Goal: Task Accomplishment & Management: Use online tool/utility

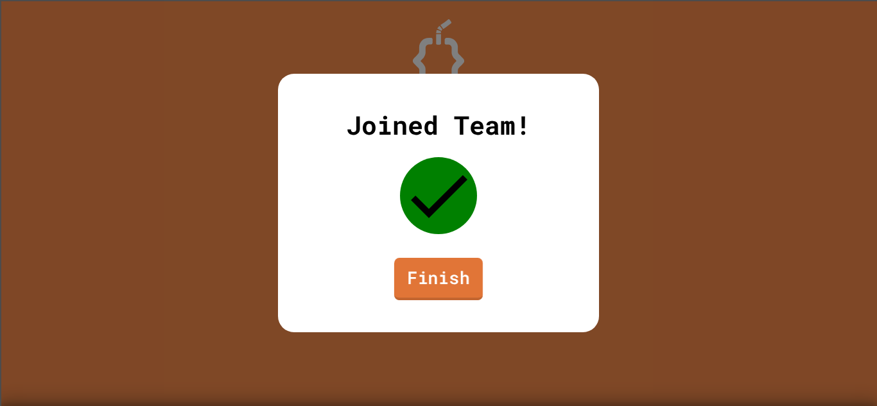
click at [435, 270] on link "Finish" at bounding box center [438, 279] width 89 height 42
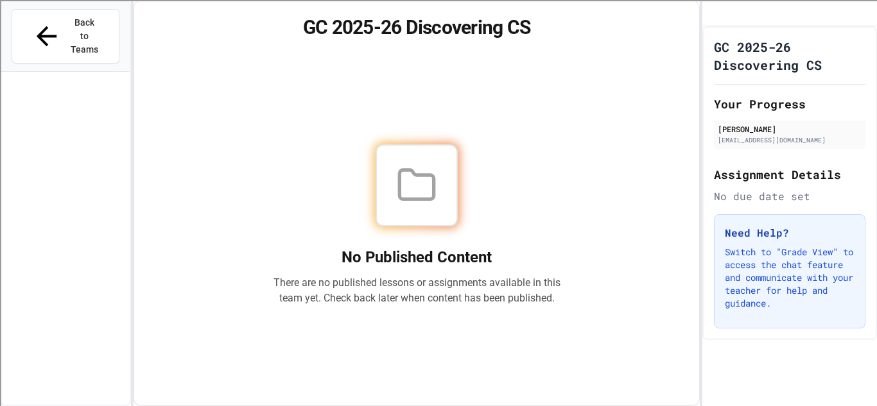
click at [77, 35] on button "Back to Teams" at bounding box center [66, 36] width 108 height 55
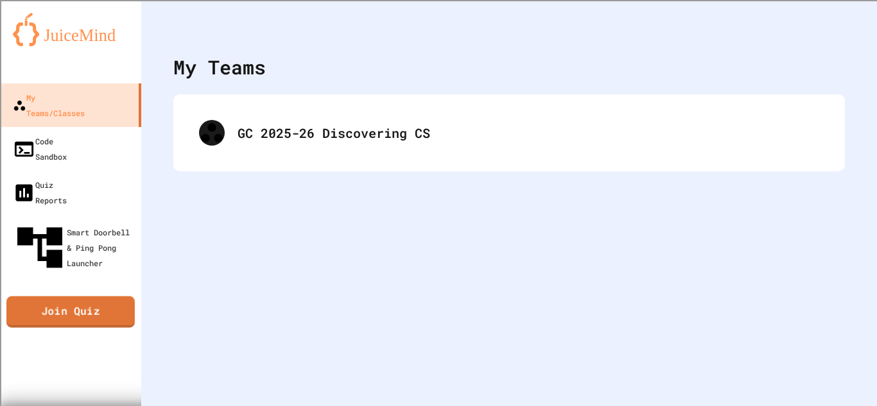
click at [98, 296] on link "Join Quiz" at bounding box center [70, 311] width 128 height 31
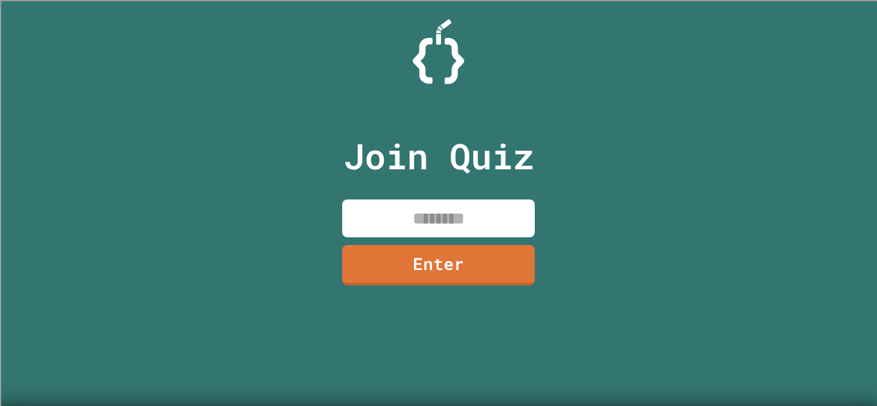
click at [401, 213] on input at bounding box center [438, 219] width 193 height 38
type input "********"
click at [479, 259] on link "Enter" at bounding box center [439, 264] width 196 height 42
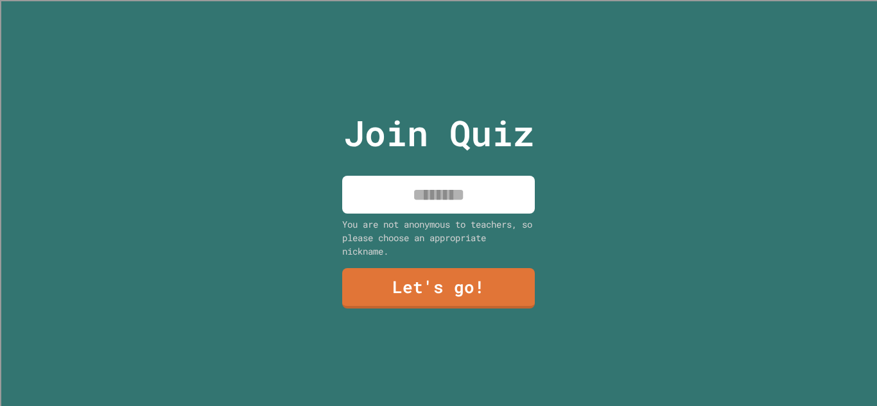
click at [432, 201] on input at bounding box center [438, 195] width 193 height 38
type input "*******"
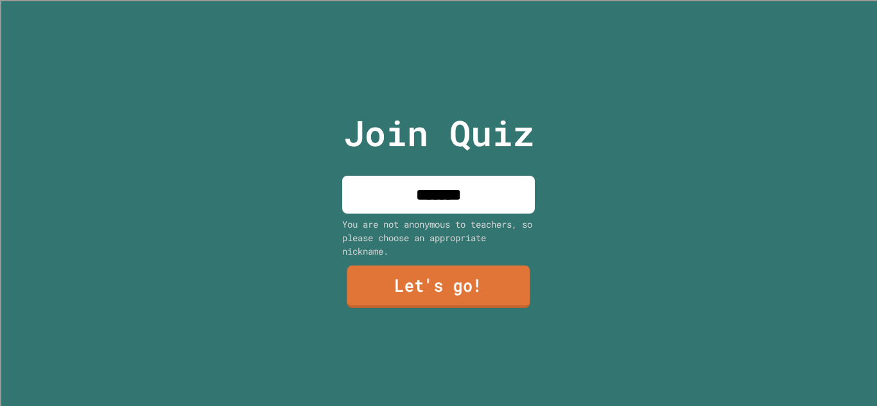
click at [471, 293] on link "Let's go!" at bounding box center [438, 287] width 183 height 42
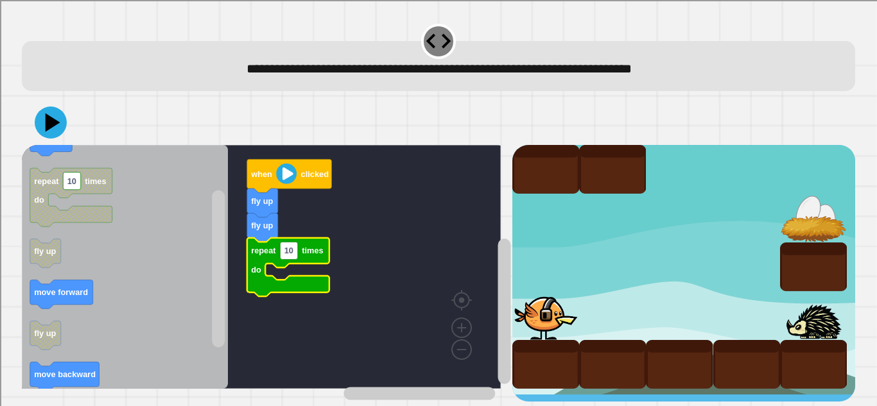
scroll to position [3, 0]
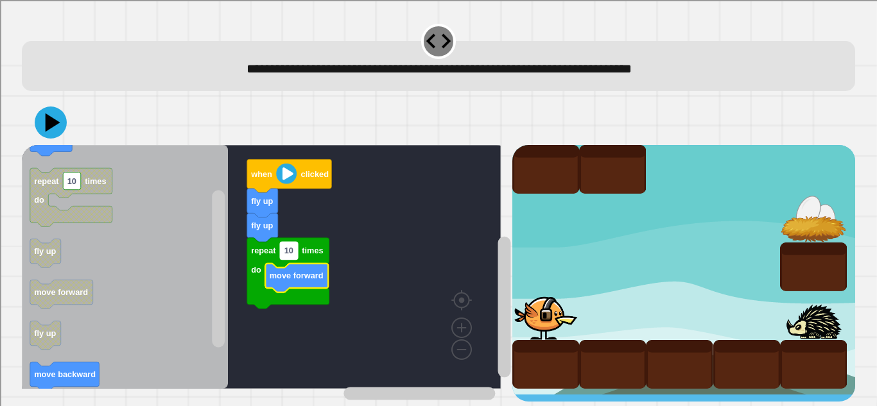
click at [289, 246] on text "10" at bounding box center [288, 251] width 9 height 10
type input "*"
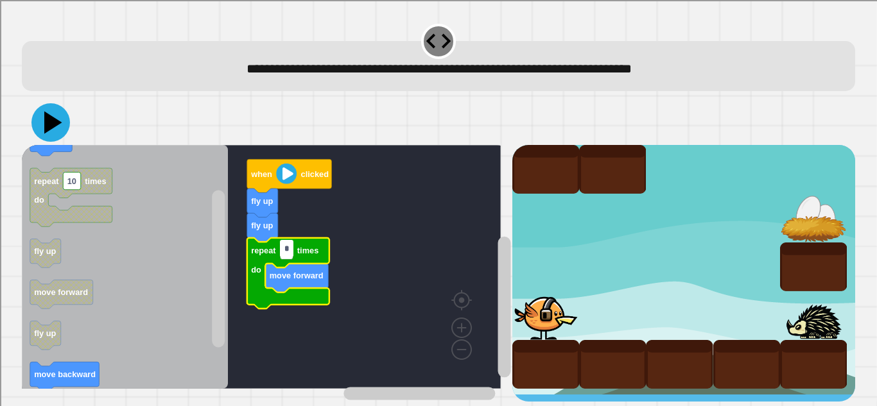
click at [49, 126] on icon at bounding box center [53, 123] width 18 height 22
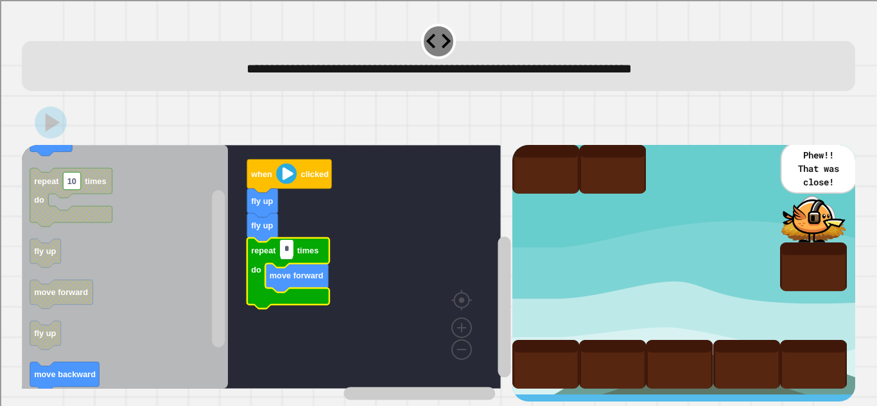
scroll to position [0, 0]
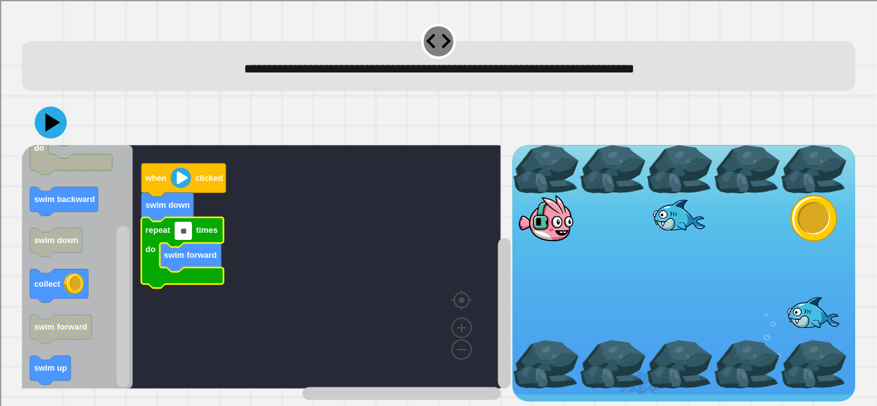
type input "*"
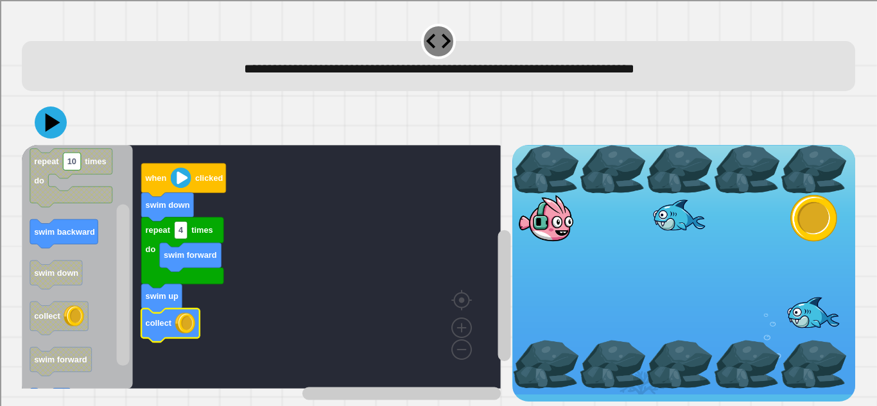
click at [49, 126] on icon at bounding box center [53, 122] width 15 height 19
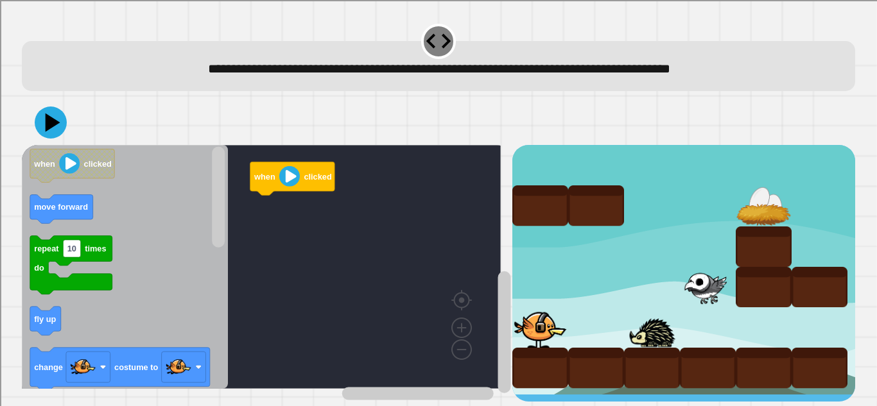
scroll to position [7, 0]
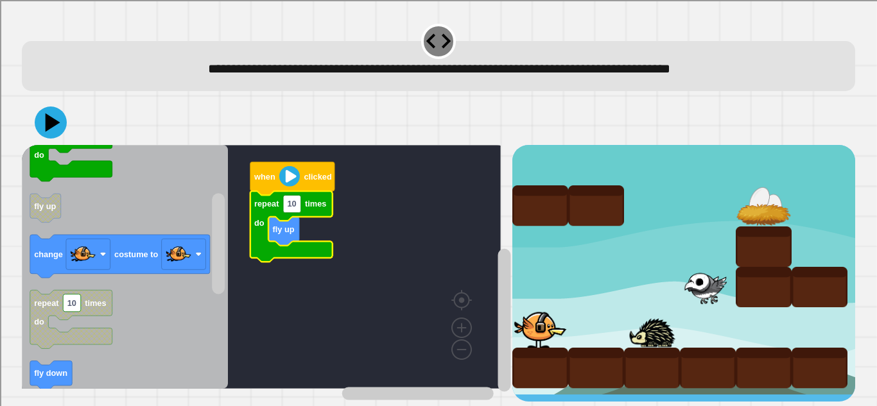
click at [292, 210] on rect "Blockly Workspace" at bounding box center [261, 267] width 479 height 244
type input "*"
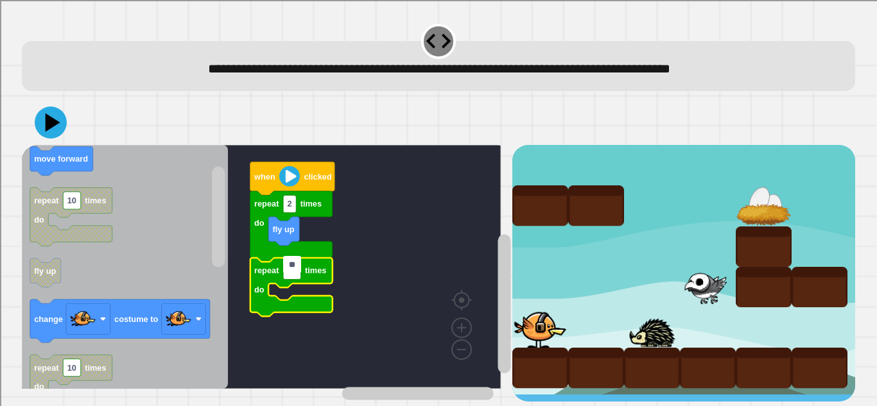
type input "*"
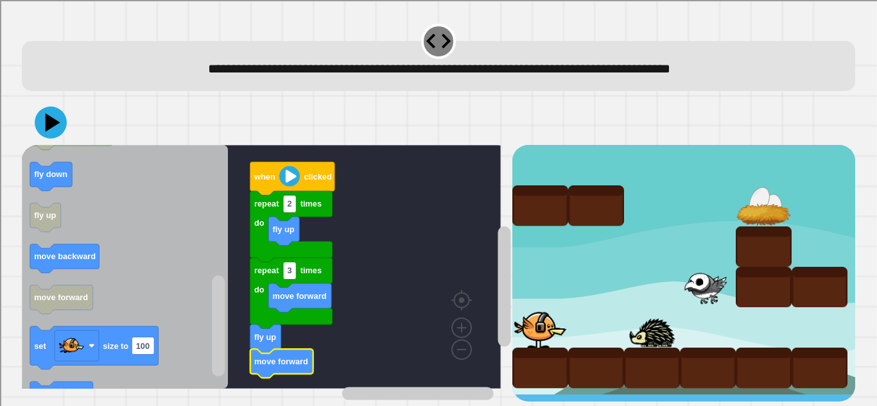
click at [44, 118] on icon at bounding box center [51, 123] width 32 height 32
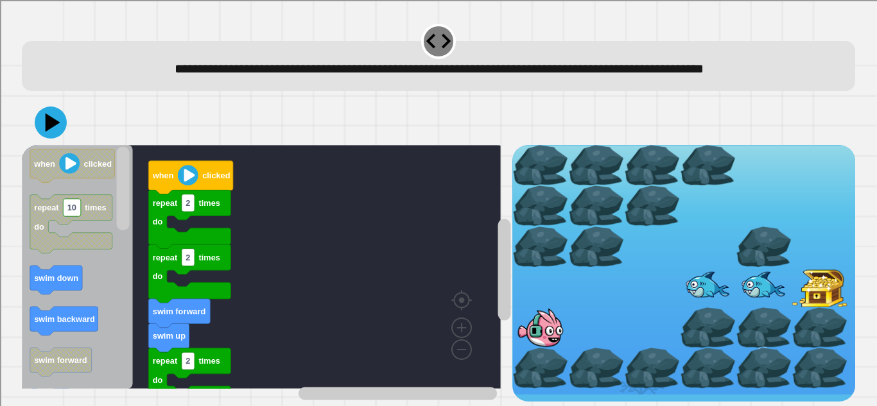
scroll to position [28, 0]
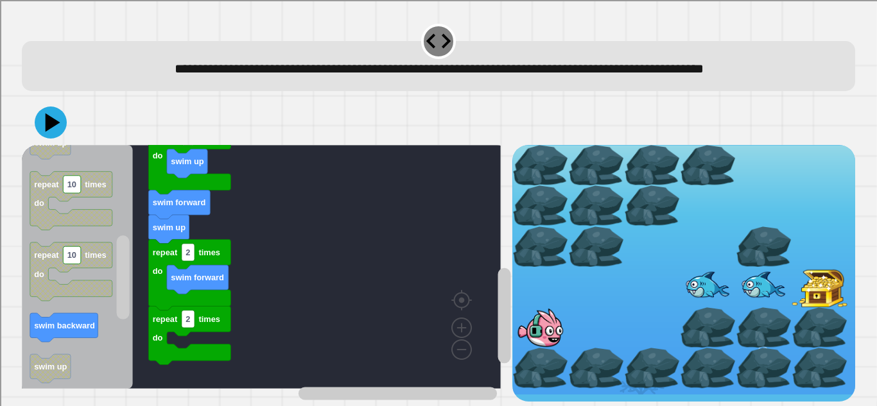
click at [124, 273] on rect "Blockly Workspace" at bounding box center [123, 278] width 13 height 84
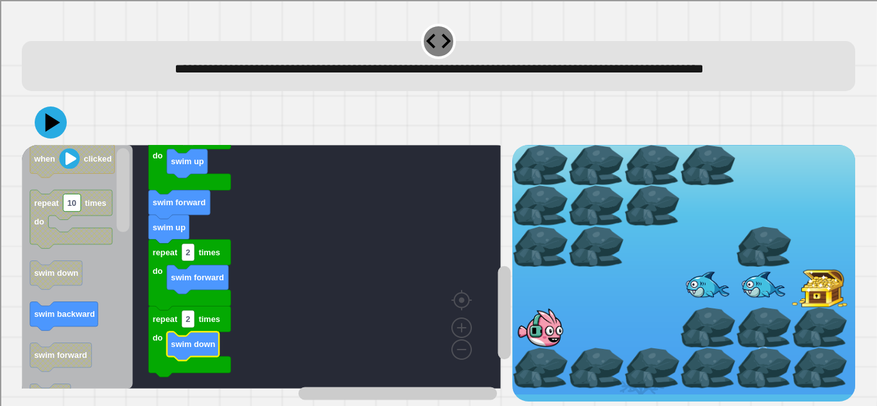
click at [42, 115] on icon at bounding box center [51, 123] width 32 height 32
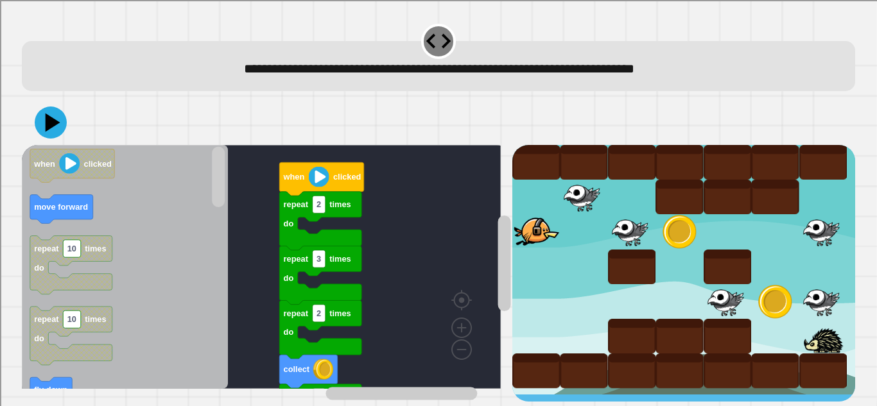
scroll to position [7, 0]
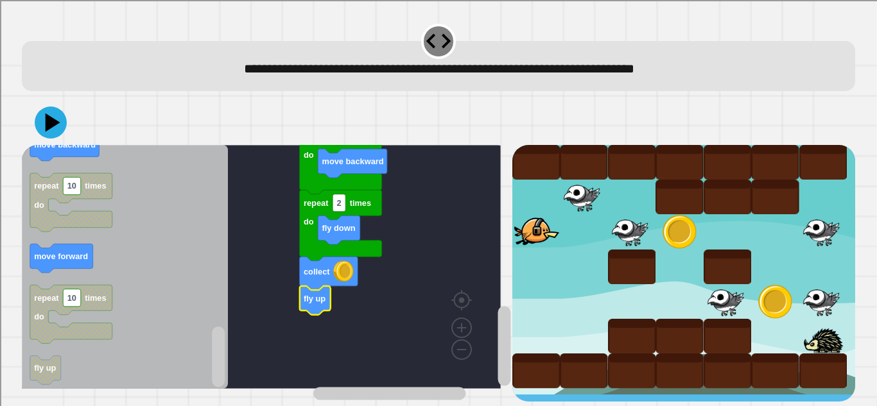
click at [44, 117] on icon at bounding box center [51, 123] width 32 height 32
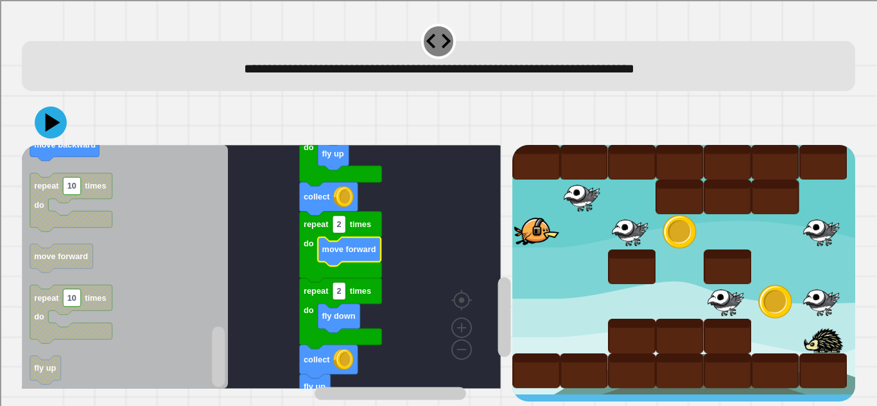
click at [54, 114] on icon at bounding box center [51, 123] width 32 height 32
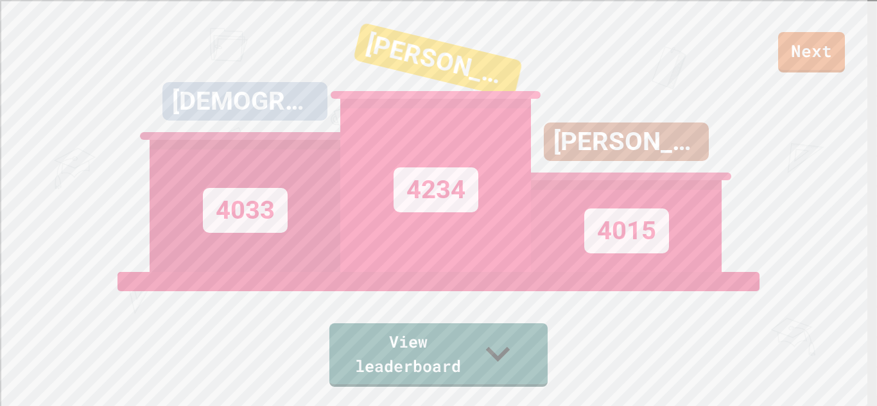
click at [526, 343] on link "View leaderboard" at bounding box center [438, 355] width 218 height 64
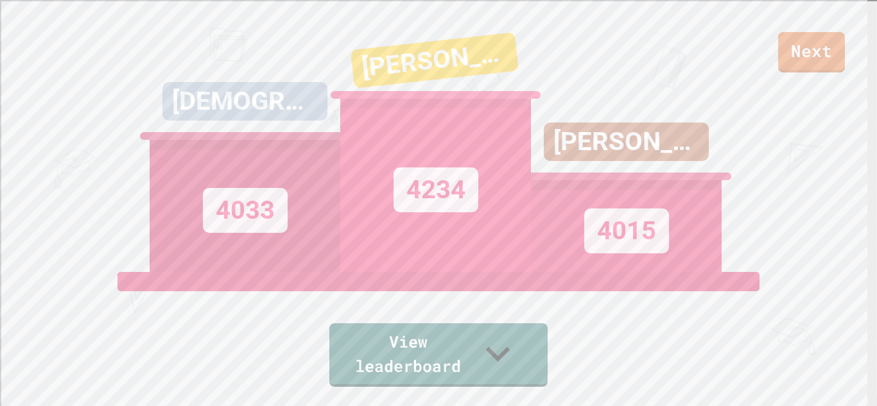
scroll to position [402, 0]
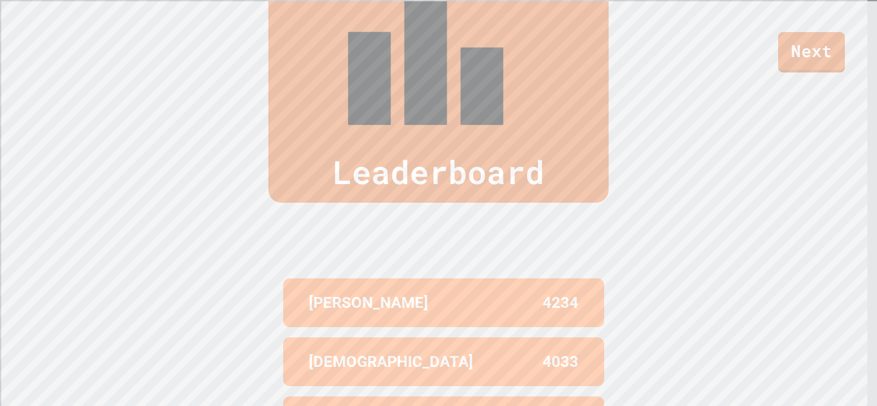
scroll to position [535, 0]
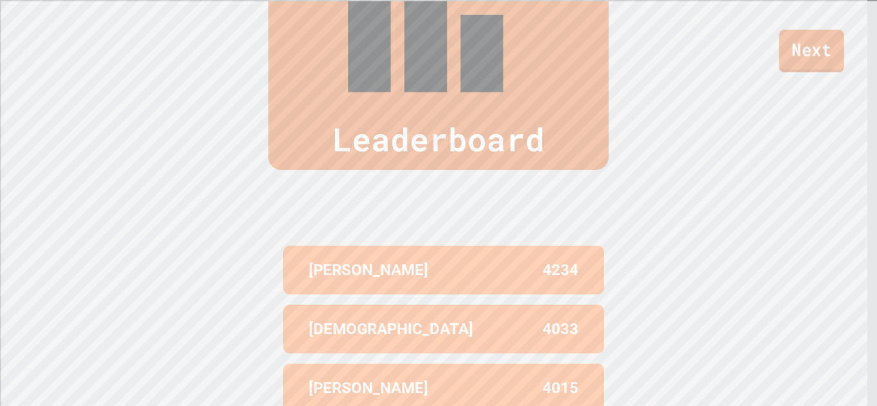
click at [821, 37] on link "Next" at bounding box center [810, 51] width 65 height 42
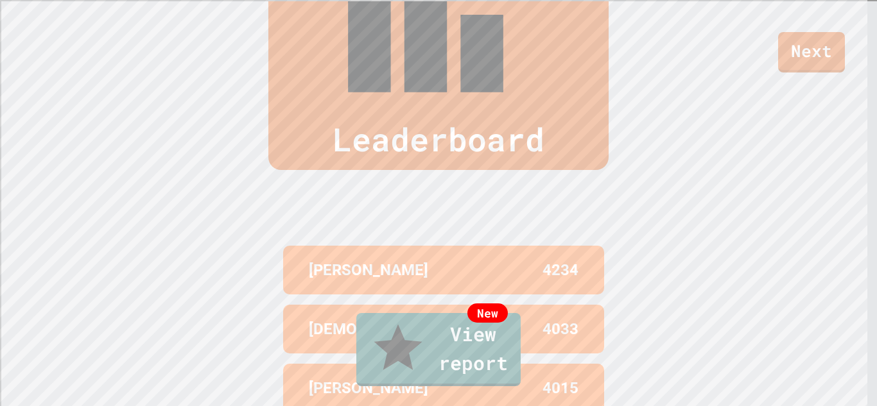
click at [502, 383] on link "New View report" at bounding box center [438, 349] width 164 height 73
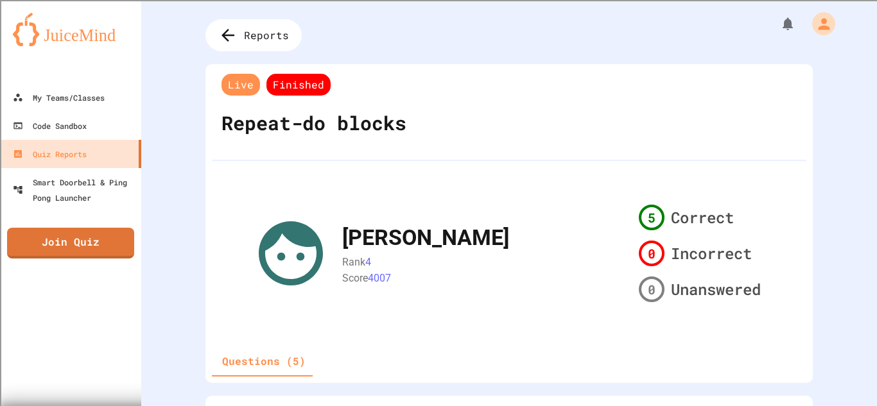
click at [250, 32] on span "Reports" at bounding box center [266, 35] width 45 height 15
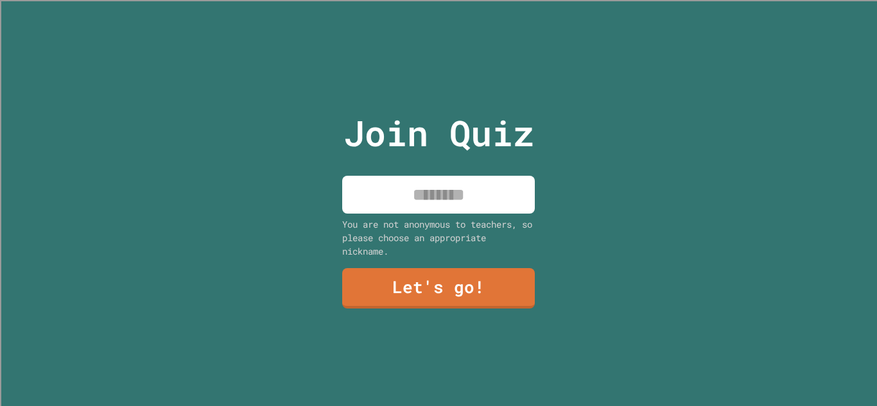
click at [422, 193] on input at bounding box center [438, 195] width 193 height 38
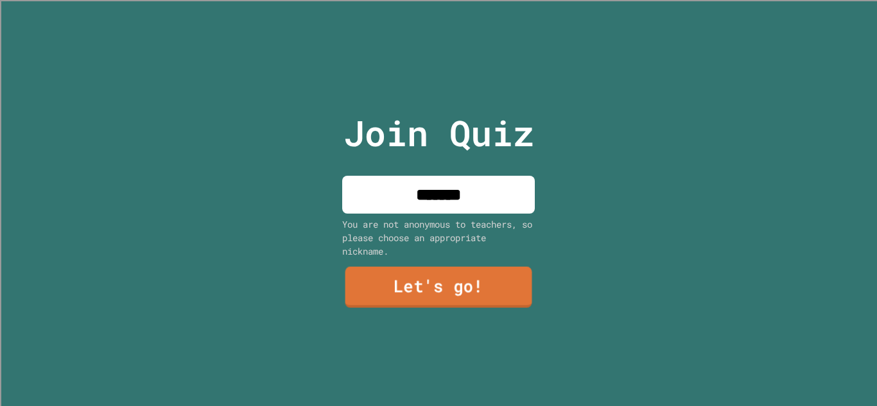
type input "*******"
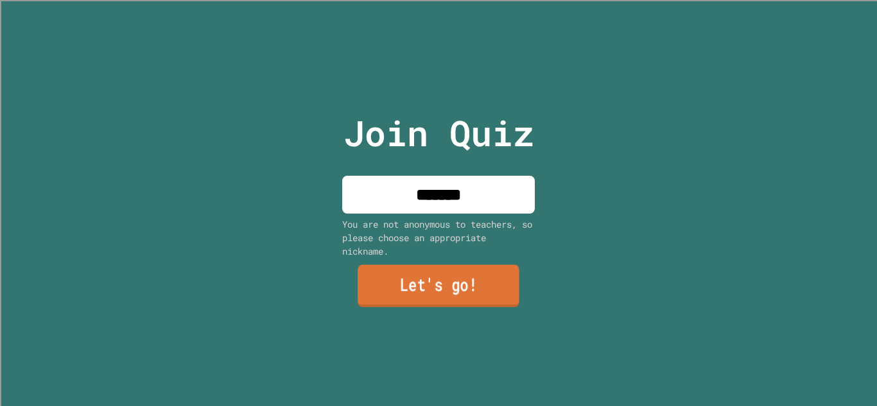
click at [422, 290] on link "Let's go!" at bounding box center [438, 286] width 162 height 42
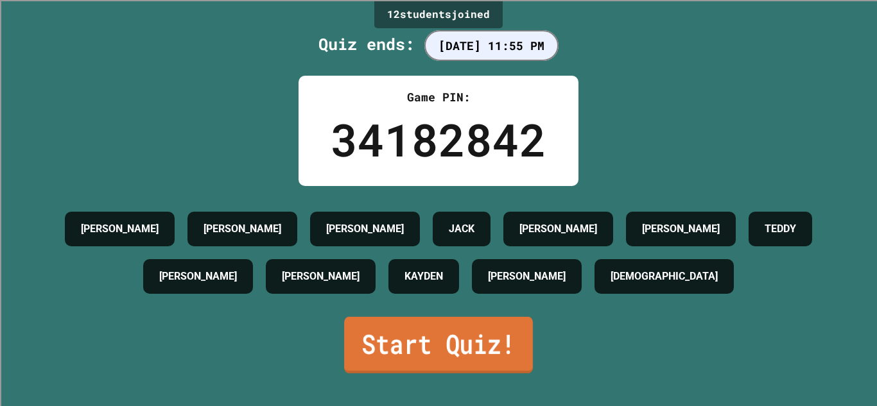
click at [480, 320] on link "Start Quiz!" at bounding box center [438, 345] width 189 height 56
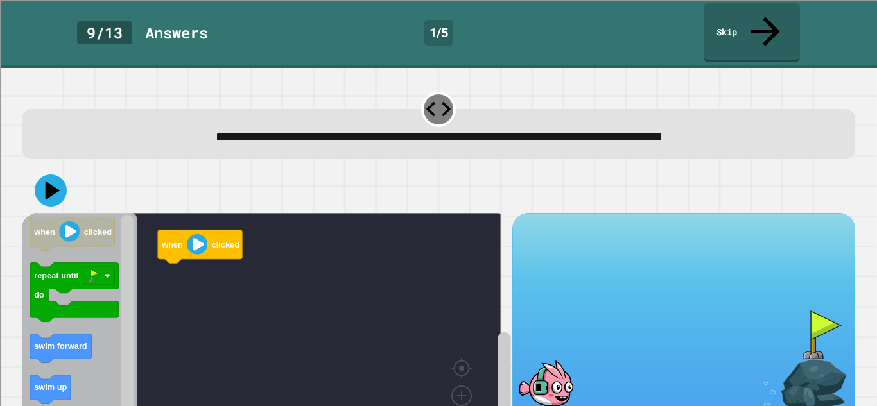
scroll to position [45, 0]
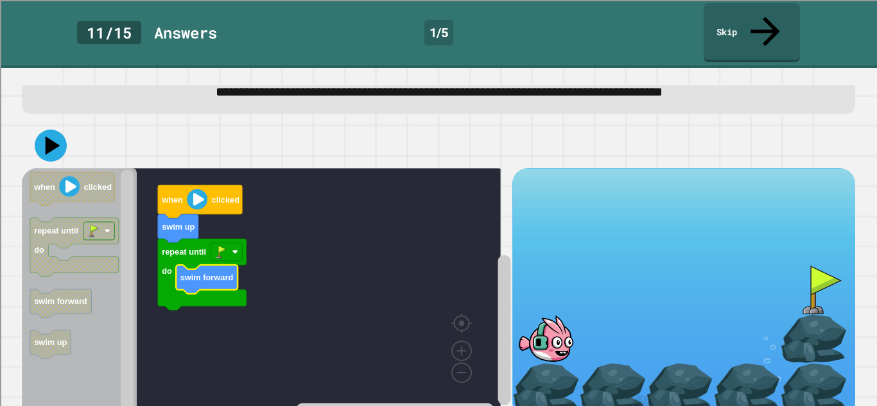
click at [63, 130] on icon at bounding box center [51, 146] width 32 height 32
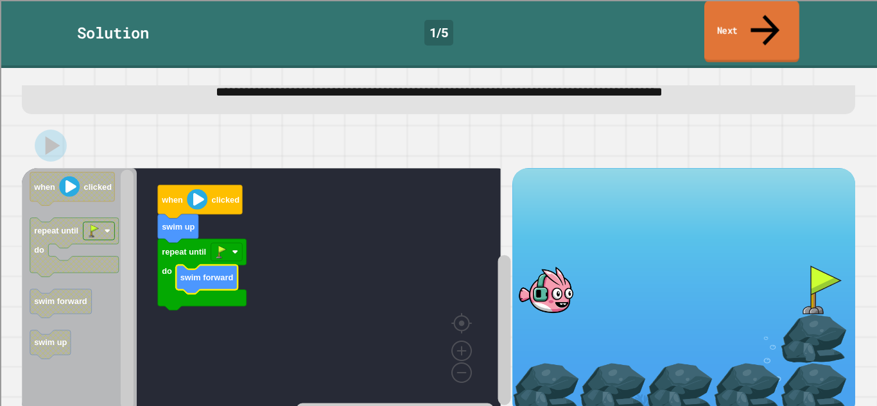
click at [743, 22] on link "Next" at bounding box center [751, 32] width 95 height 62
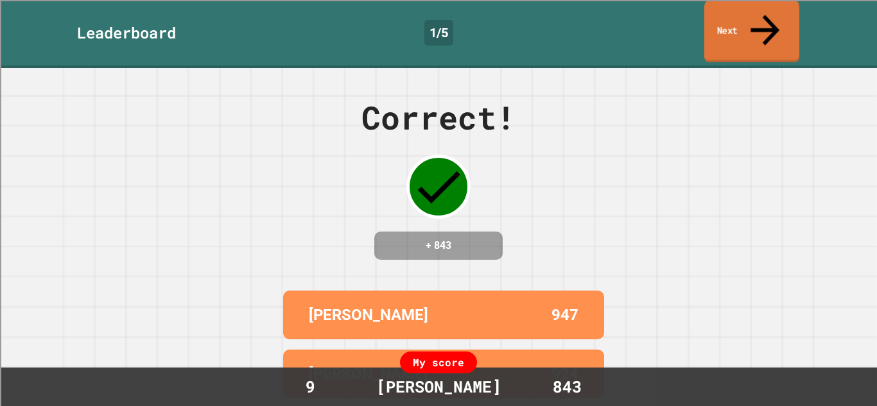
click at [743, 22] on link "Next" at bounding box center [751, 32] width 95 height 62
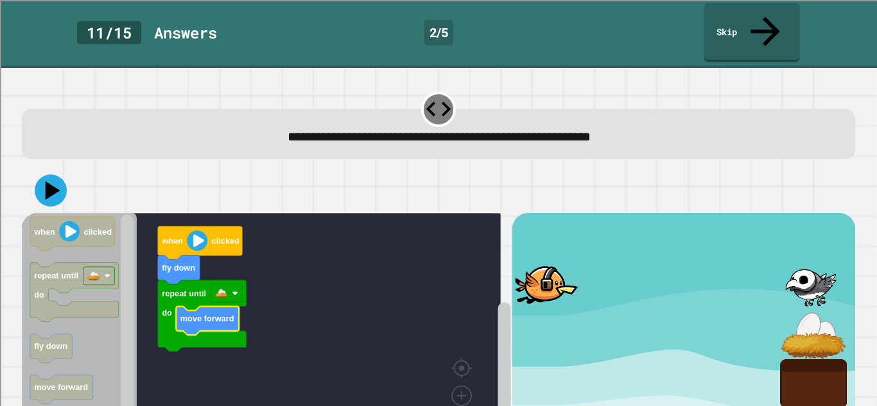
click at [49, 176] on button at bounding box center [51, 191] width 32 height 32
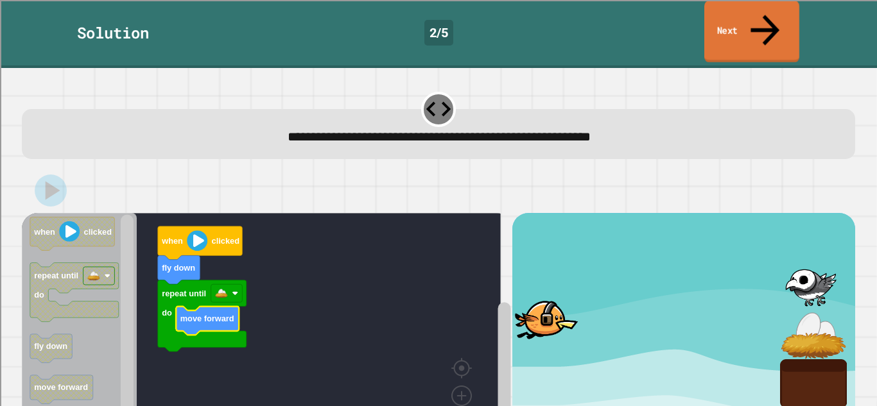
click at [735, 15] on link "Next" at bounding box center [751, 32] width 95 height 62
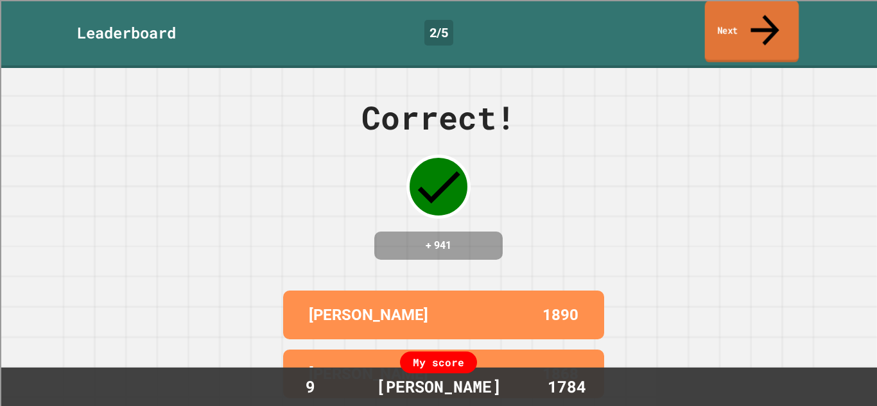
click at [733, 17] on link "Next" at bounding box center [752, 32] width 94 height 62
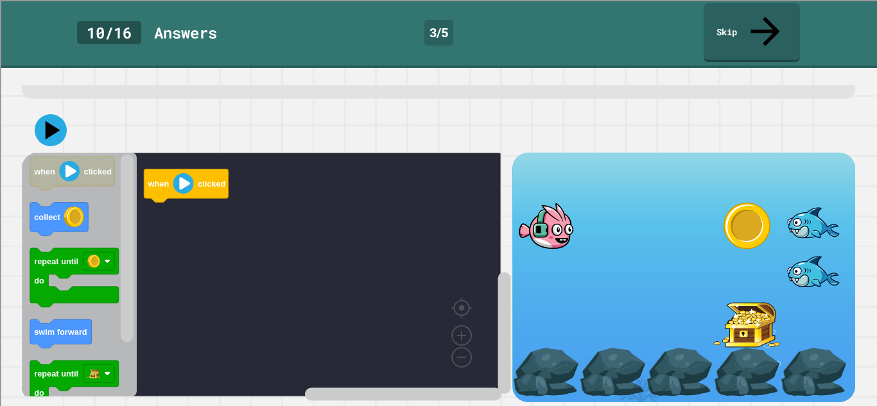
scroll to position [65, 0]
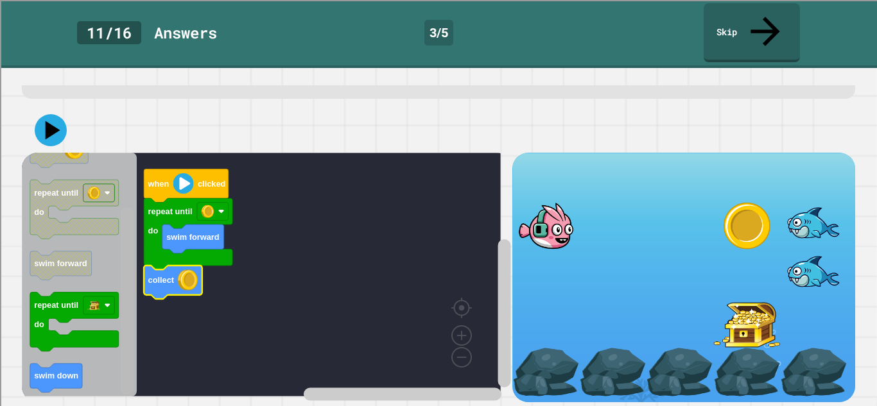
click at [123, 323] on rect "Blockly Workspace" at bounding box center [127, 301] width 13 height 188
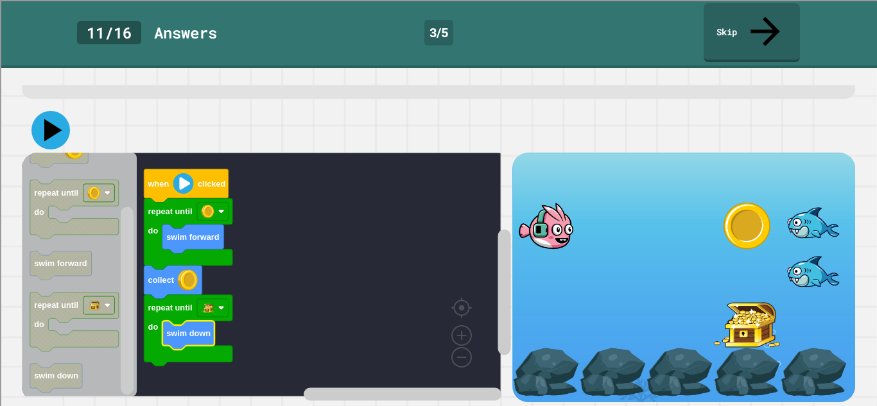
click at [47, 119] on icon at bounding box center [53, 130] width 18 height 22
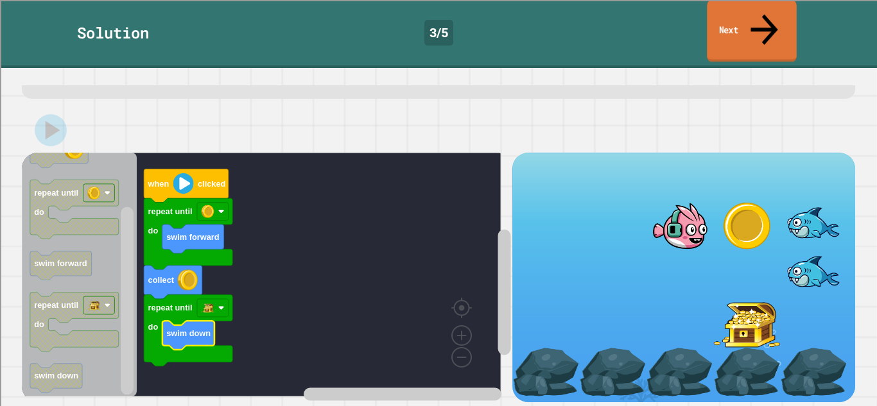
click at [725, 15] on link "Next" at bounding box center [751, 31] width 89 height 62
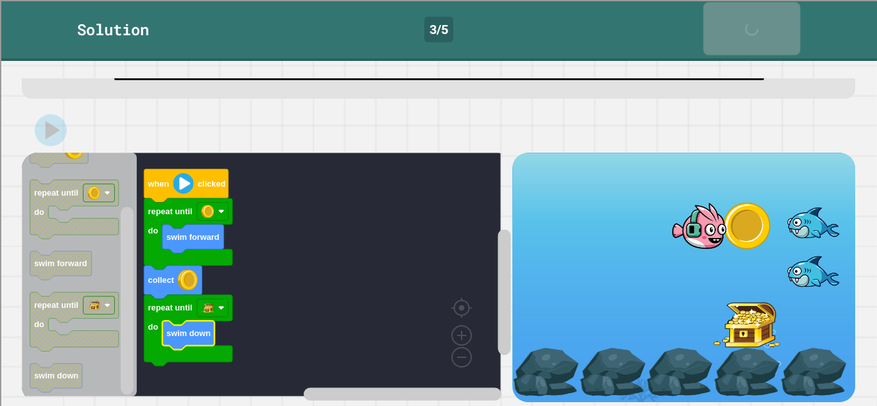
scroll to position [64, 0]
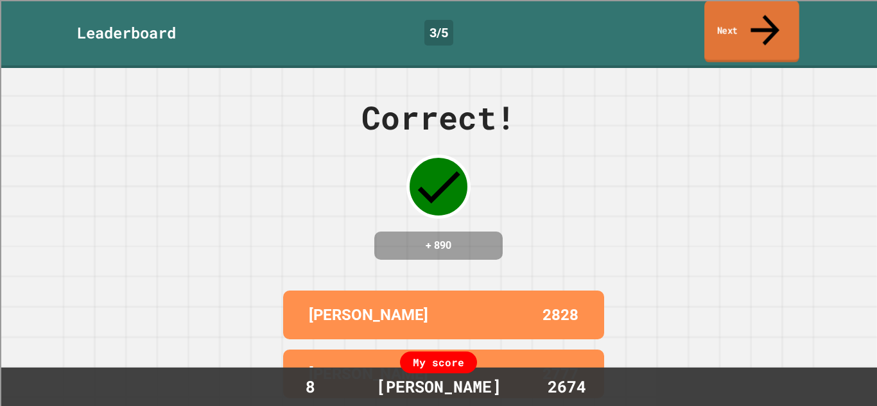
click at [728, 16] on link "Next" at bounding box center [751, 32] width 95 height 62
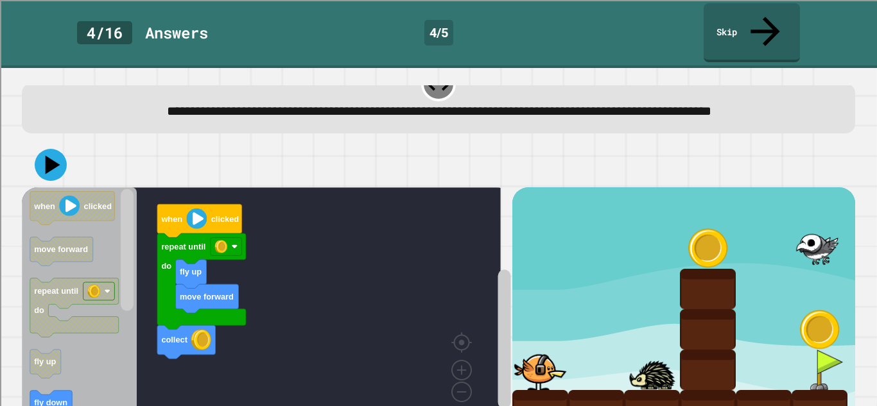
scroll to position [65, 0]
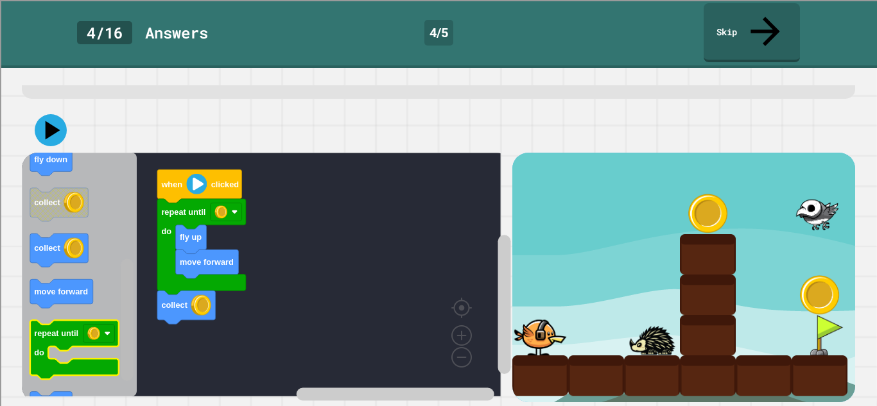
click at [117, 332] on div "move forward fly up collect repeat until do when clicked when clicked move forw…" at bounding box center [267, 277] width 490 height 249
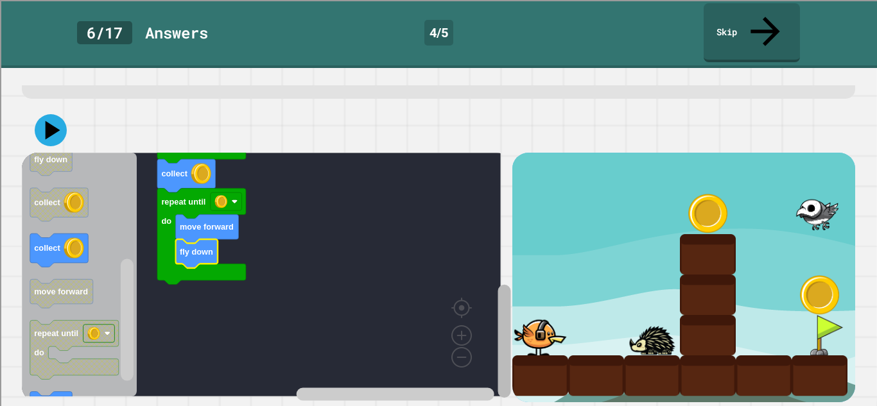
click at [497, 334] on rect "Blockly Workspace" at bounding box center [503, 340] width 13 height 113
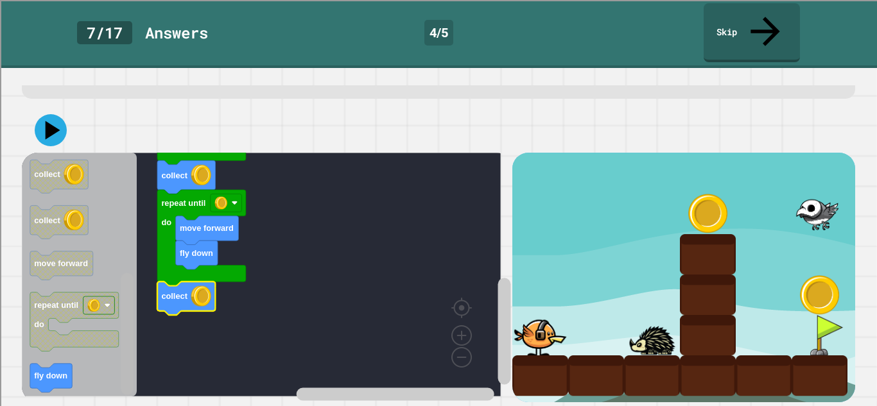
click at [126, 338] on rect "Blockly Workspace" at bounding box center [127, 334] width 13 height 122
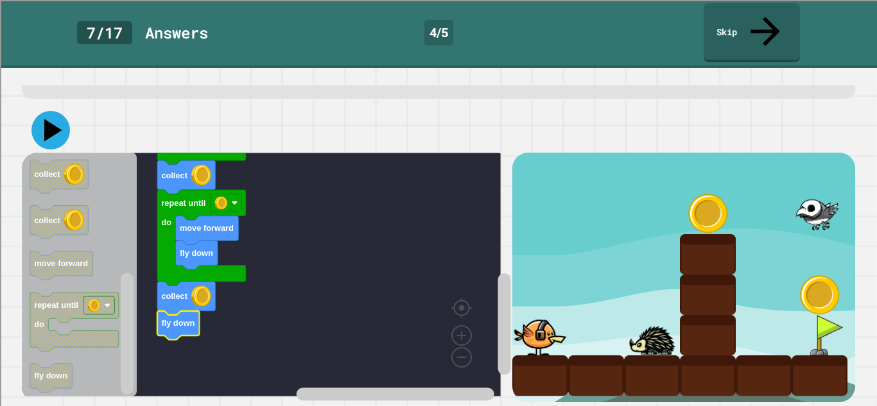
click at [55, 119] on icon at bounding box center [53, 130] width 18 height 22
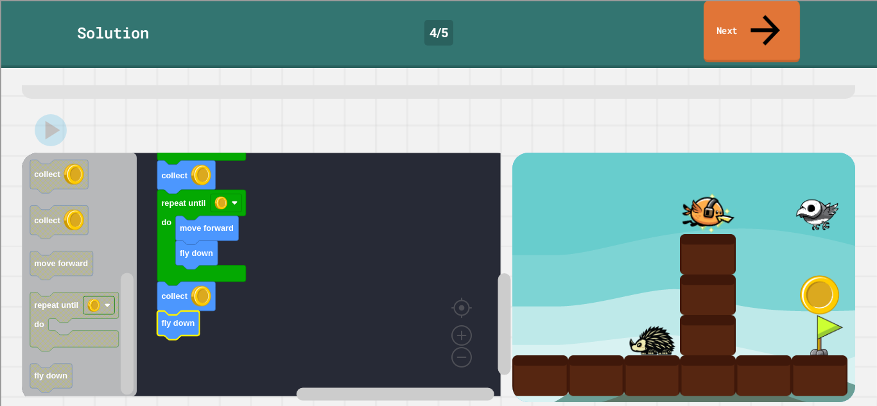
click at [745, 15] on link "Next" at bounding box center [751, 32] width 96 height 62
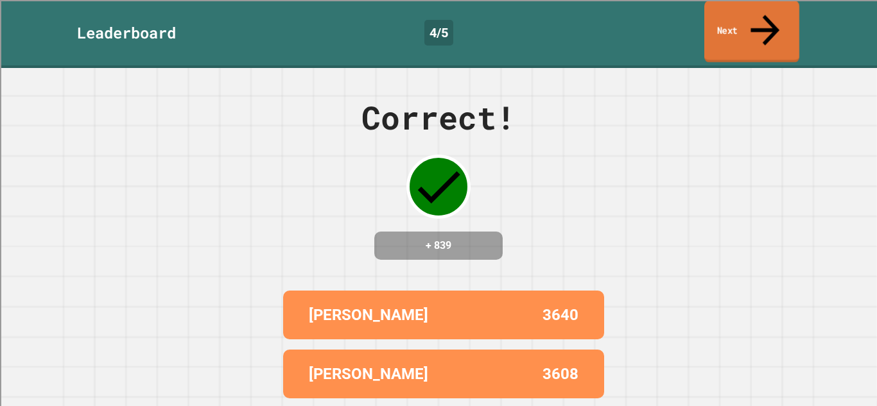
click at [764, 15] on icon at bounding box center [764, 30] width 29 height 31
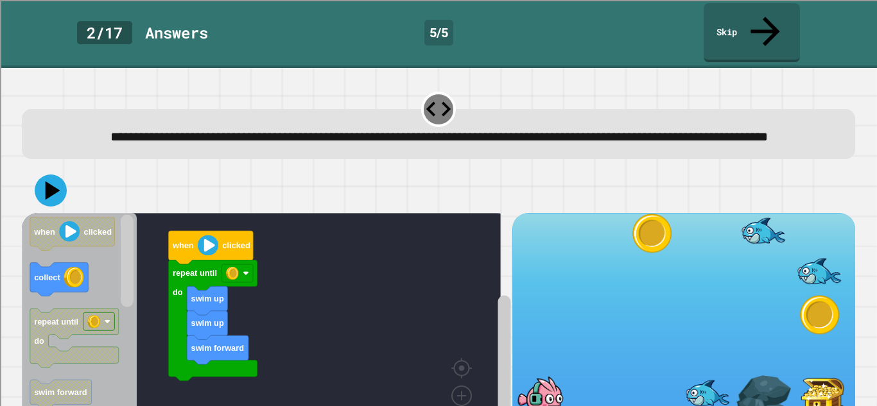
scroll to position [65, 0]
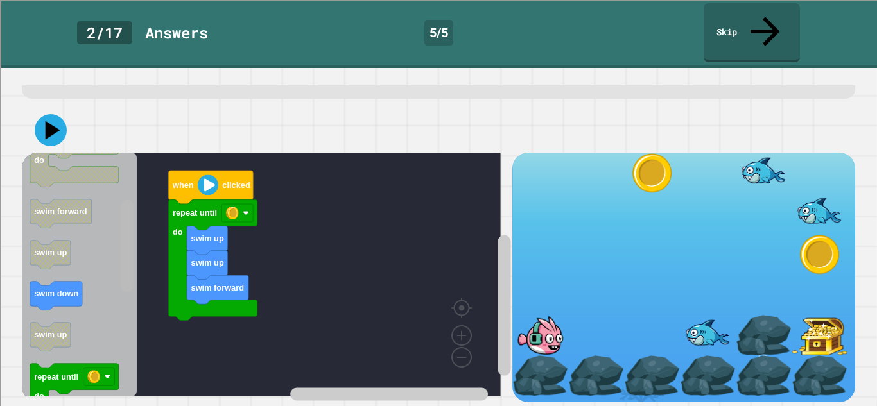
click at [128, 232] on rect "Blockly Workspace" at bounding box center [127, 246] width 13 height 92
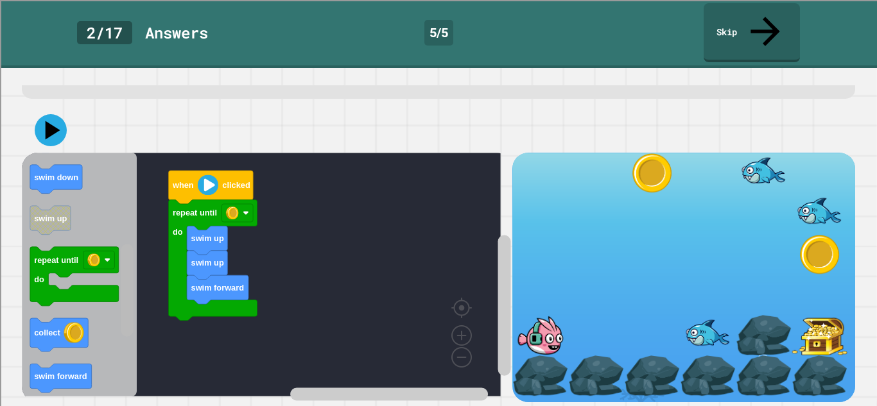
click at [134, 262] on g "Blockly Workspace" at bounding box center [127, 275] width 16 height 241
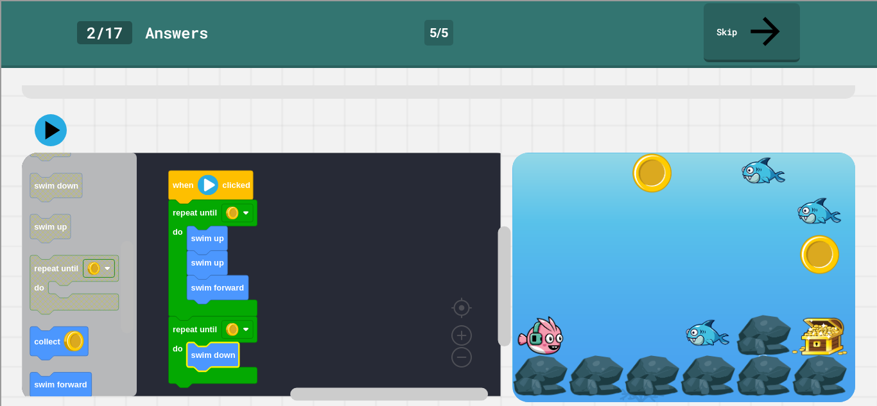
click at [124, 348] on rect "Blockly Workspace" at bounding box center [127, 275] width 16 height 241
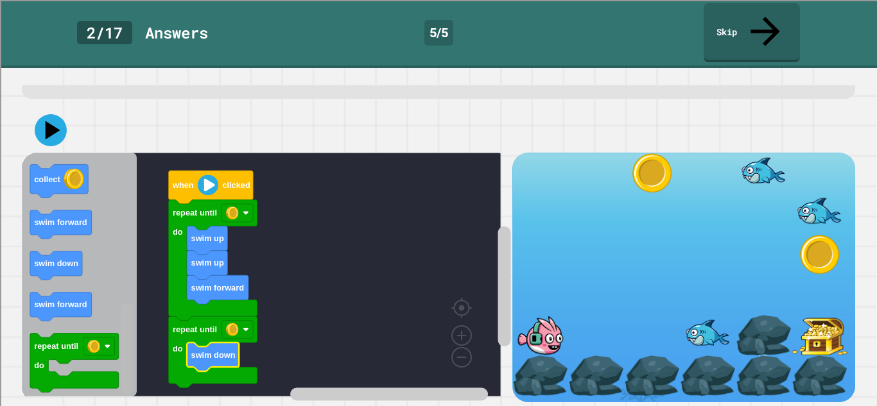
click at [133, 345] on rect "Blockly Workspace" at bounding box center [127, 348] width 13 height 92
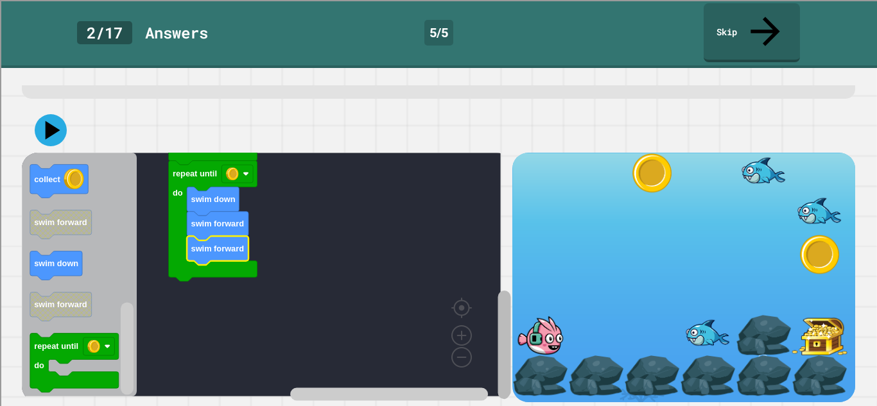
click at [469, 331] on div "swim forward swim up swim up repeat until do repeat until do swim down swim for…" at bounding box center [267, 277] width 490 height 249
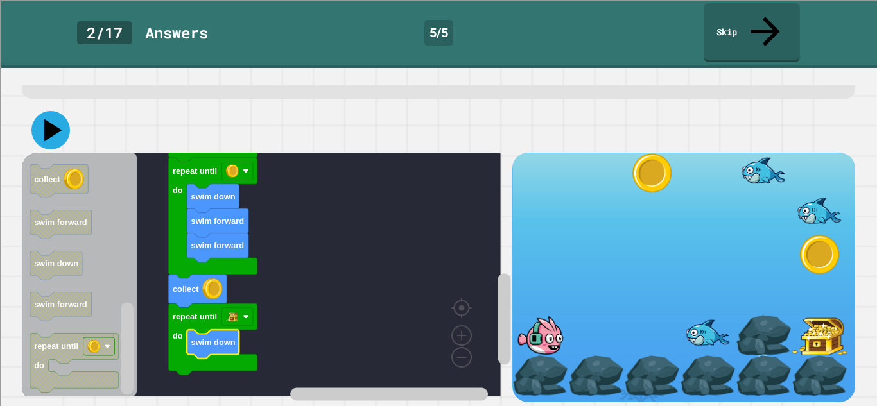
click at [52, 126] on icon at bounding box center [50, 130] width 39 height 39
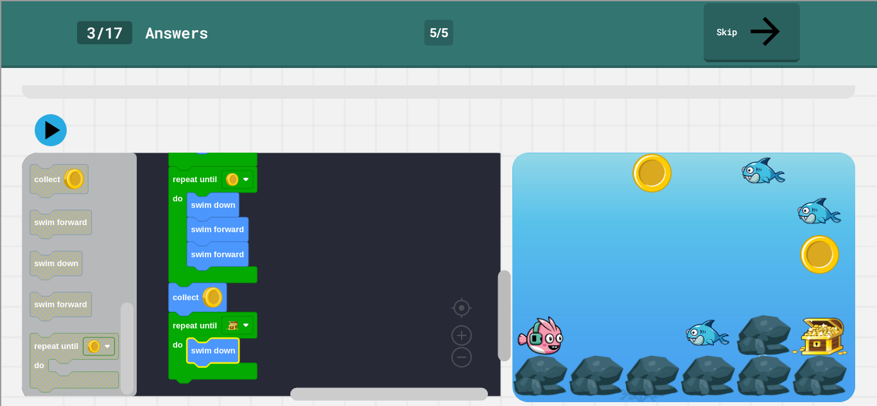
click at [477, 270] on div "when clicked swim forward swim up swim up repeat until do repeat until do swim …" at bounding box center [267, 277] width 490 height 249
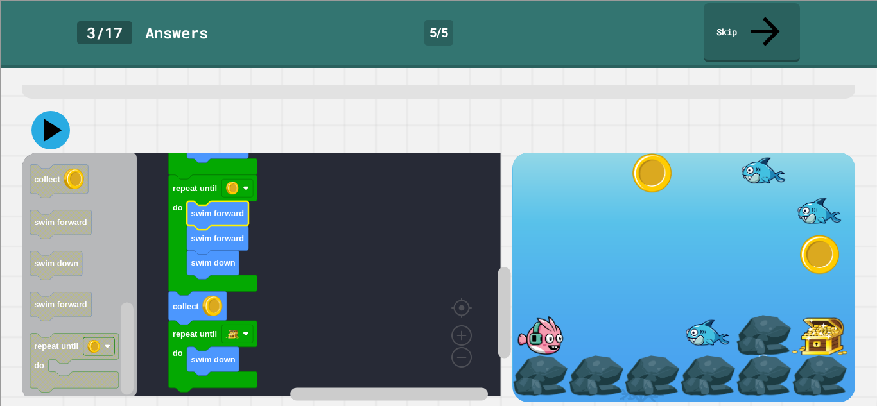
click at [58, 121] on icon at bounding box center [50, 130] width 39 height 39
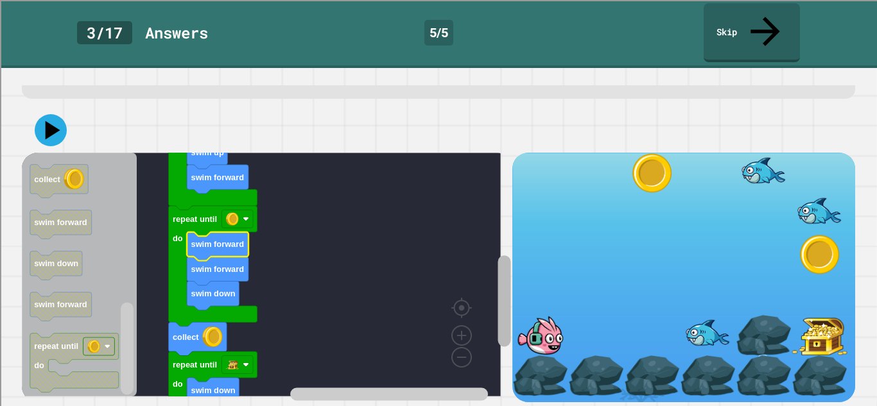
click at [432, 258] on div "when clicked swim forward swim up swim up repeat until do repeat until do colle…" at bounding box center [267, 277] width 490 height 249
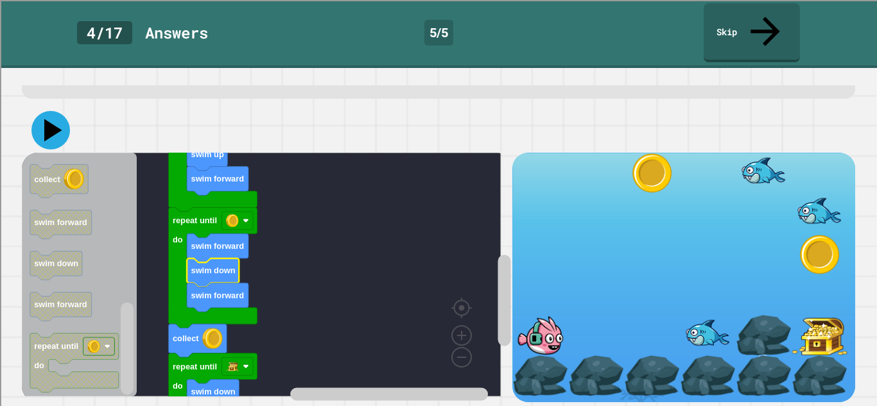
click at [50, 133] on button at bounding box center [50, 130] width 39 height 39
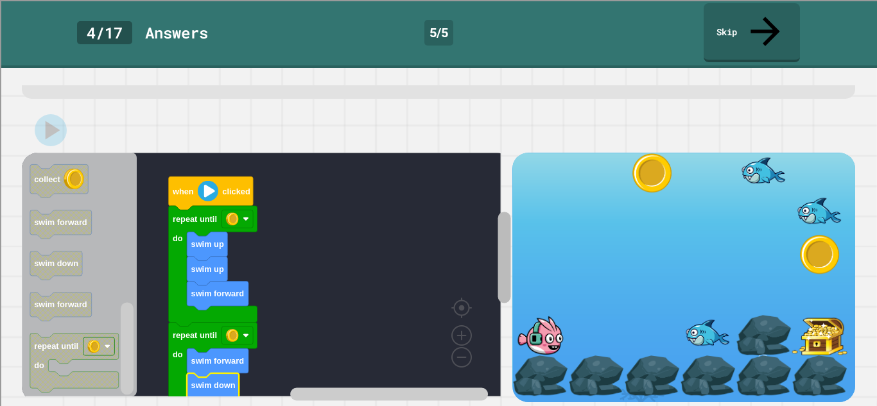
click at [468, 207] on div "when clicked swim forward swim up swim up repeat until do repeat until do colle…" at bounding box center [267, 277] width 490 height 249
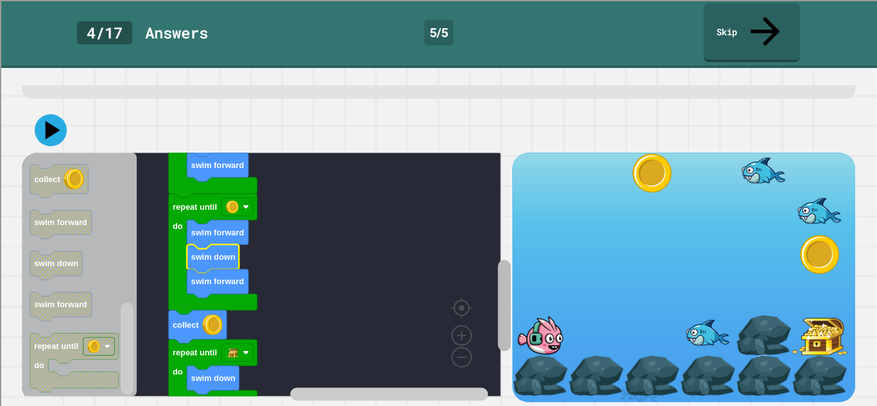
click at [473, 266] on div "when clicked swim forward swim up swim up repeat until do repeat until do colle…" at bounding box center [267, 277] width 490 height 249
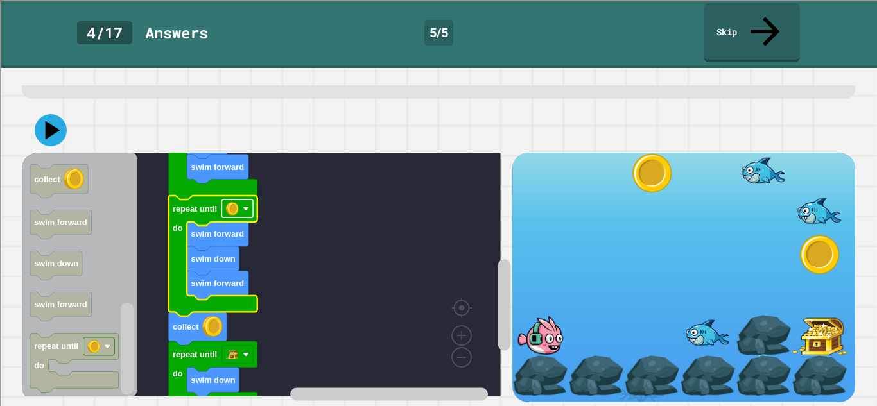
click at [244, 202] on rect "Blockly Workspace" at bounding box center [236, 209] width 31 height 18
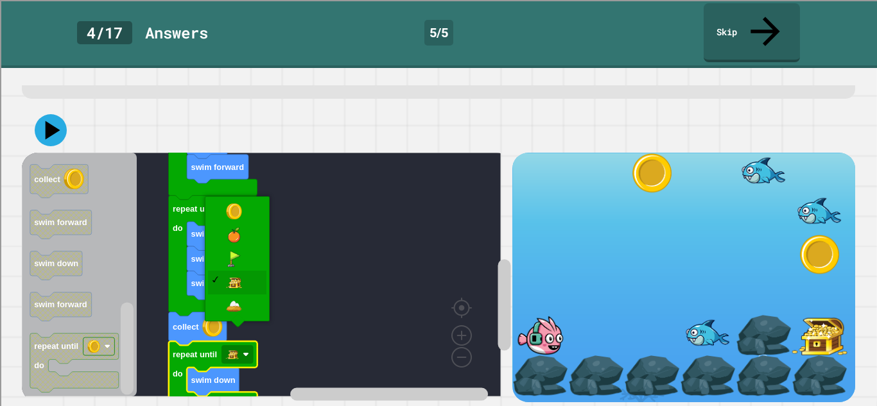
click at [328, 318] on rect "Blockly Workspace" at bounding box center [261, 275] width 479 height 244
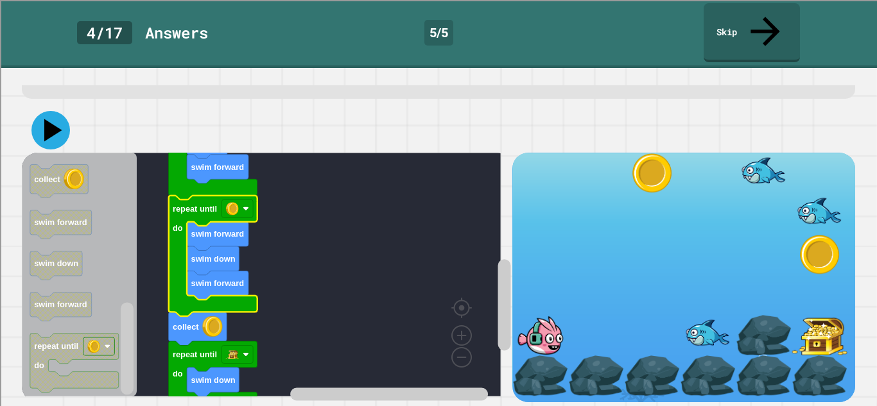
click at [52, 125] on icon at bounding box center [50, 130] width 39 height 39
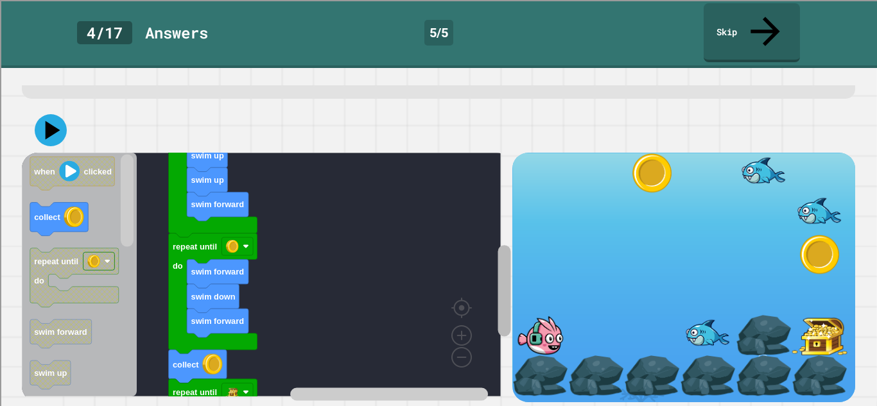
click at [451, 252] on div "when clicked swim forward swim up swim up repeat until do repeat until do swim …" at bounding box center [267, 277] width 490 height 249
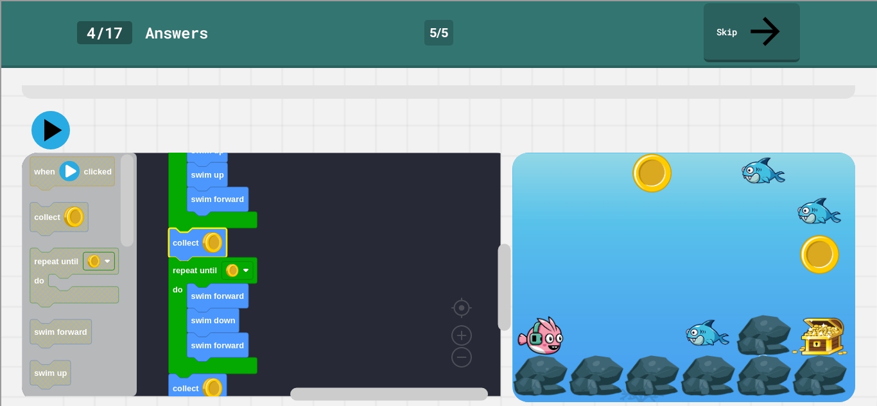
click at [51, 123] on icon at bounding box center [50, 130] width 39 height 39
click at [55, 124] on icon at bounding box center [50, 130] width 39 height 39
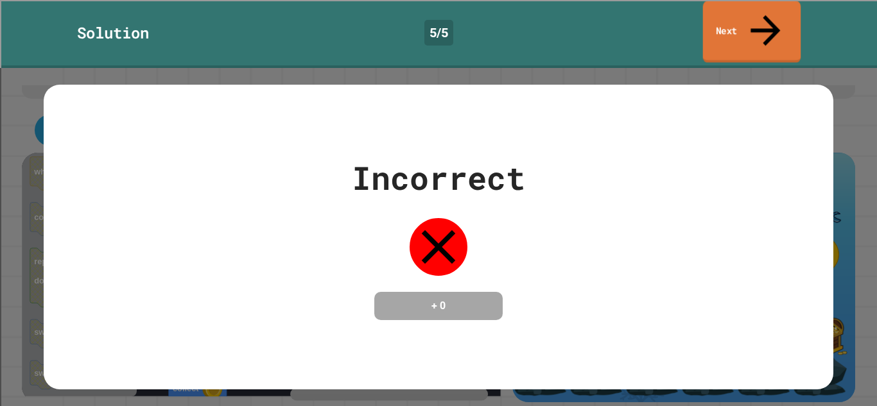
click at [720, 19] on link "Next" at bounding box center [752, 32] width 98 height 62
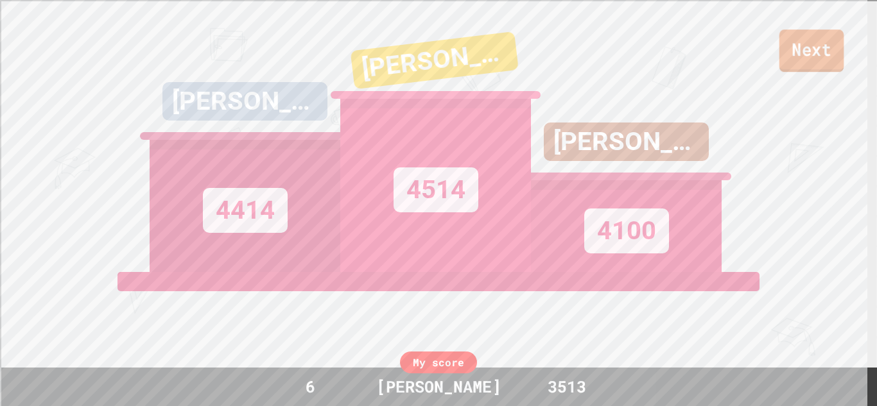
click at [820, 55] on link "Next" at bounding box center [811, 51] width 65 height 42
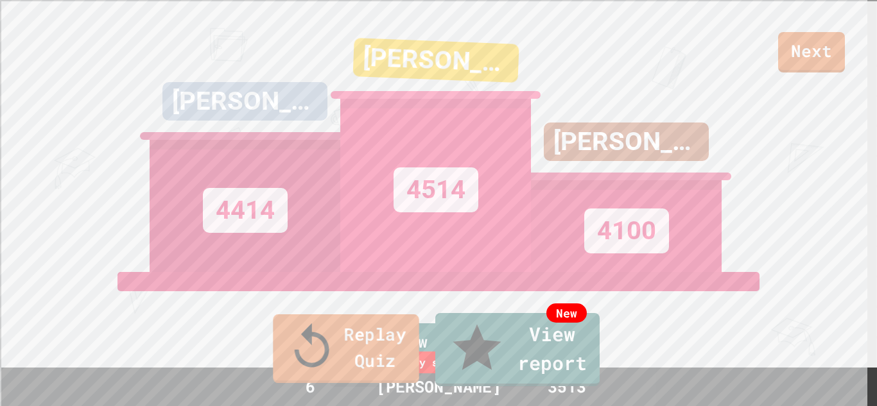
click at [361, 363] on link "Replay Quiz" at bounding box center [346, 348] width 146 height 69
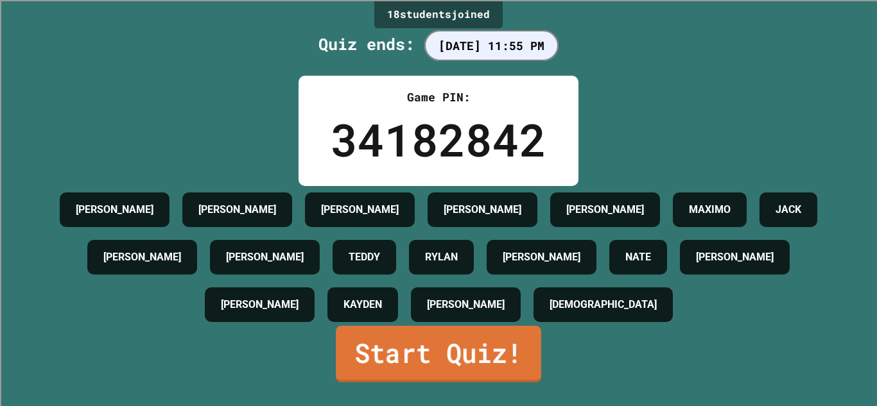
click at [398, 372] on link "Start Quiz!" at bounding box center [438, 353] width 205 height 56
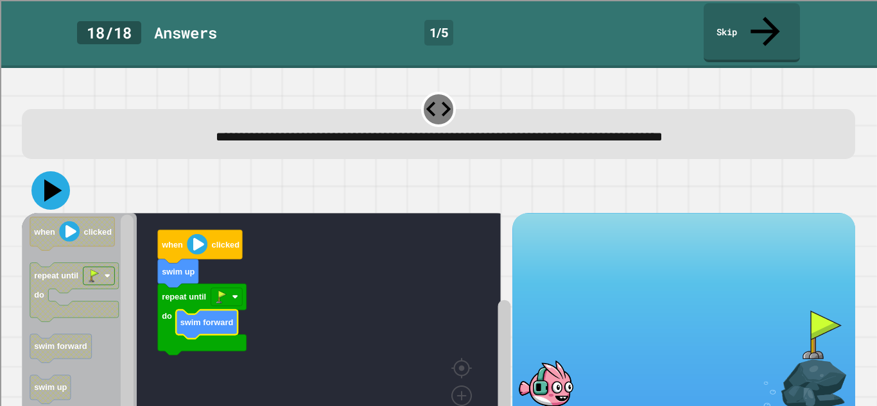
click at [57, 180] on icon at bounding box center [53, 191] width 18 height 22
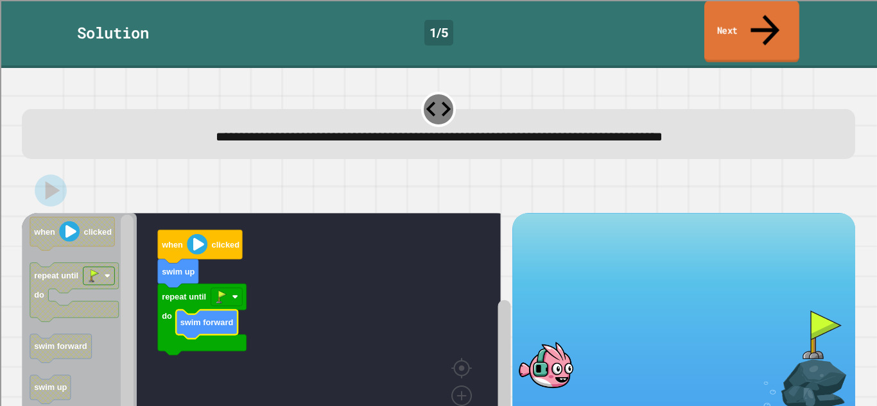
click at [760, 13] on icon at bounding box center [764, 30] width 43 height 46
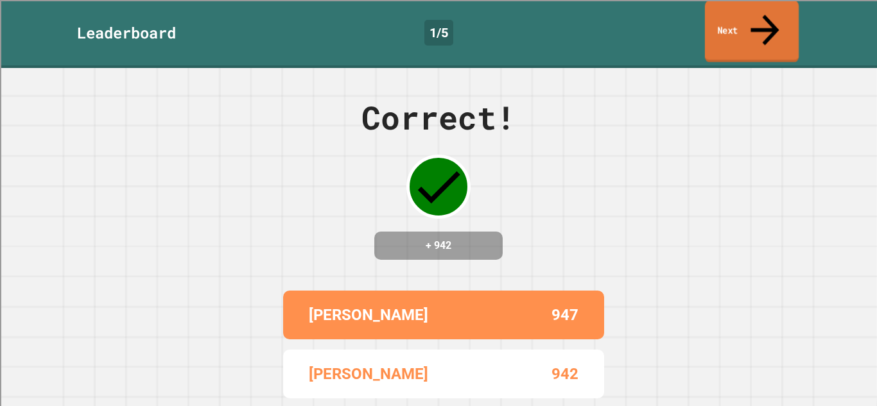
click at [760, 13] on icon at bounding box center [764, 30] width 42 height 46
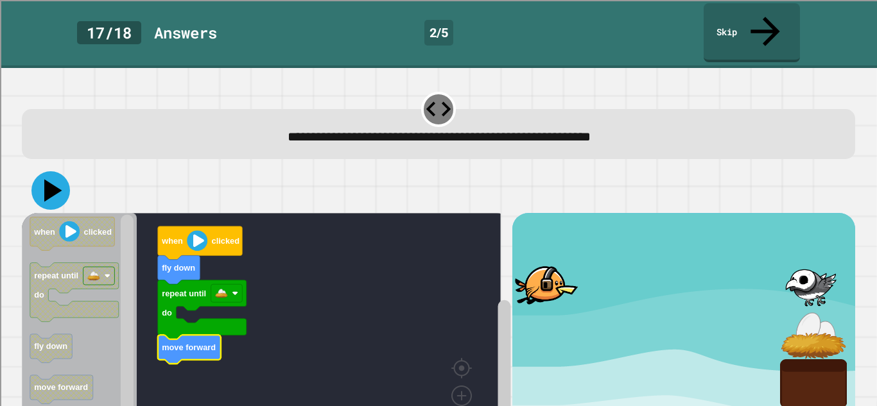
click at [41, 171] on icon at bounding box center [50, 190] width 39 height 39
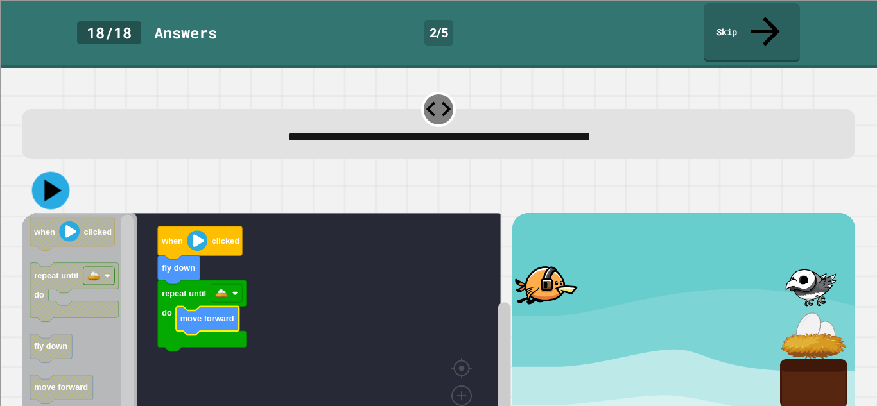
click at [56, 172] on icon at bounding box center [51, 191] width 38 height 38
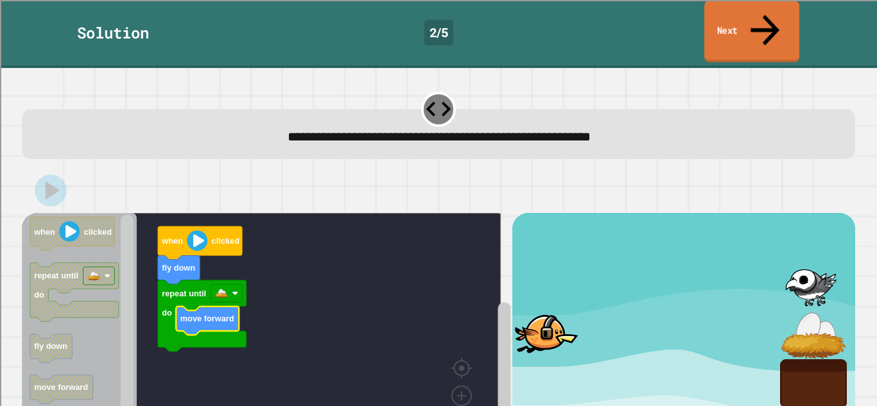
click at [740, 13] on link "Next" at bounding box center [751, 32] width 95 height 62
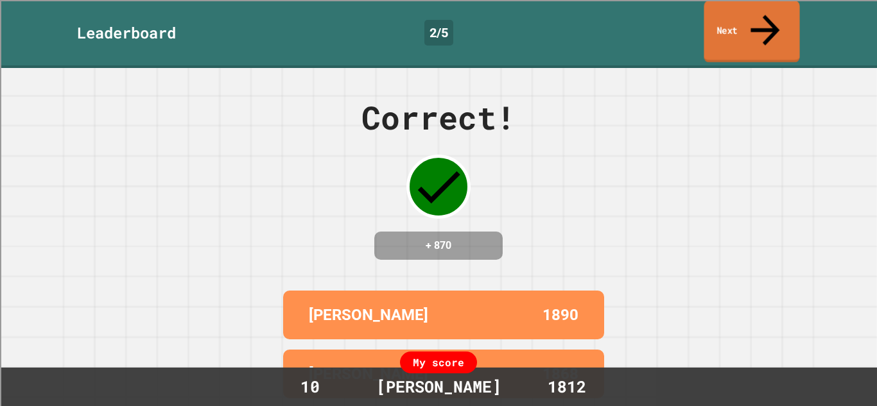
click at [740, 13] on link "Next" at bounding box center [751, 32] width 96 height 62
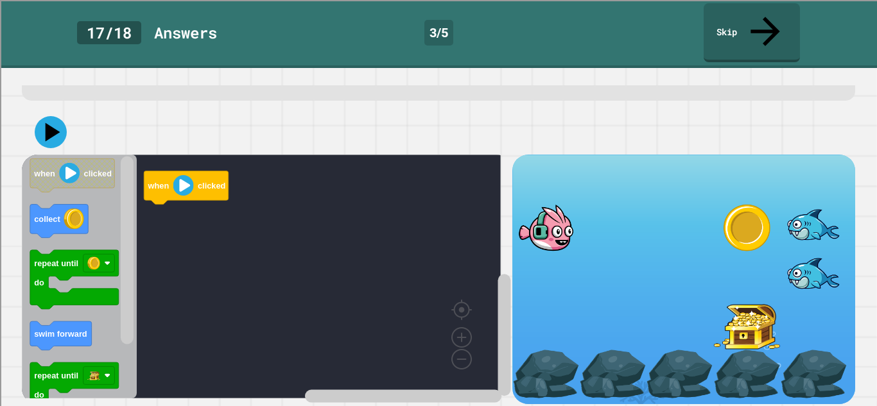
scroll to position [65, 0]
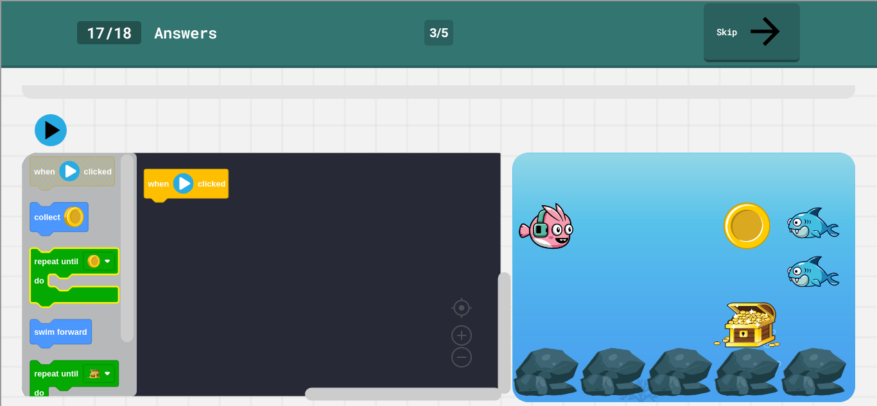
click at [74, 257] on text "repeat until" at bounding box center [56, 262] width 44 height 10
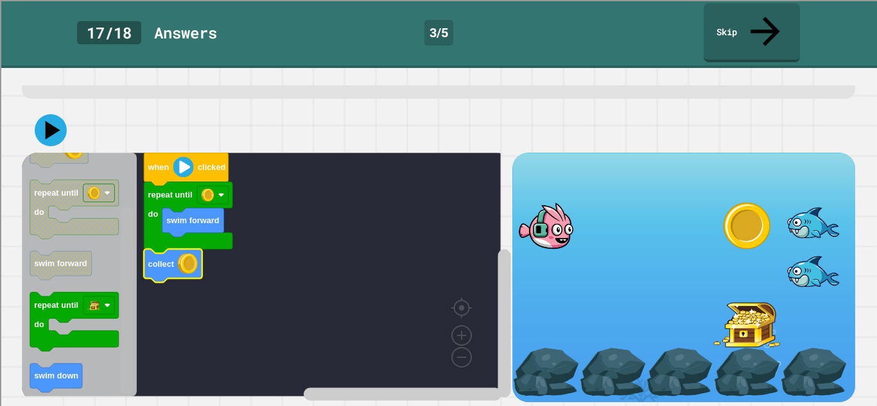
click at [128, 350] on rect "Blockly Workspace" at bounding box center [127, 301] width 13 height 188
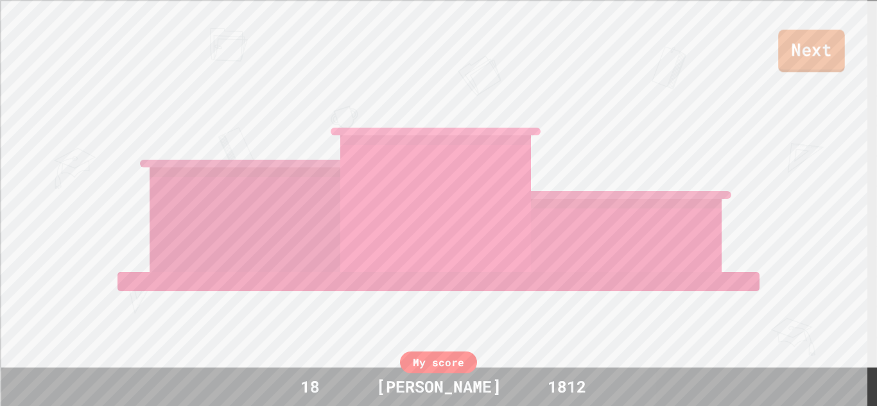
click at [821, 56] on link "Next" at bounding box center [811, 51] width 67 height 42
